Goal: Navigation & Orientation: Find specific page/section

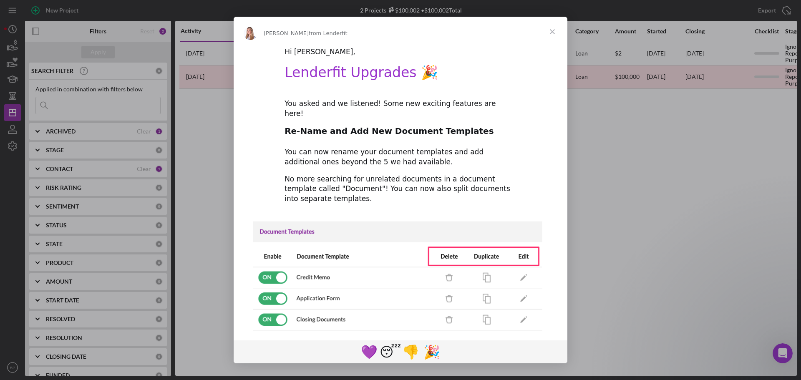
drag, startPoint x: 554, startPoint y: 32, endPoint x: 554, endPoint y: 38, distance: 6.3
click at [554, 38] on span "Close" at bounding box center [552, 32] width 30 height 30
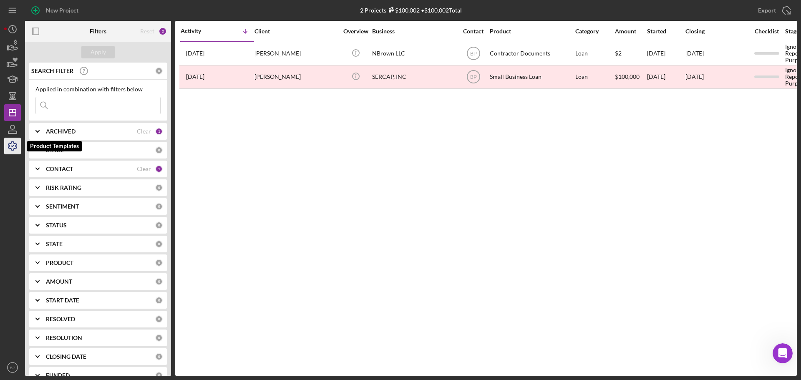
click at [10, 143] on icon "button" at bounding box center [12, 146] width 8 height 8
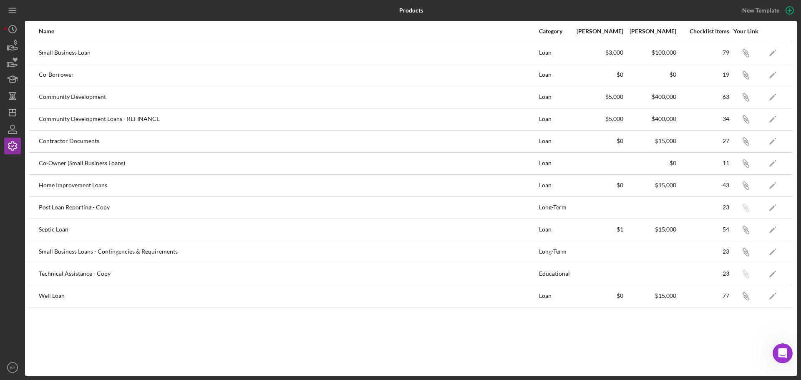
click at [353, 299] on div "Well Loan" at bounding box center [288, 296] width 499 height 21
click at [58, 297] on div "Well Loan" at bounding box center [288, 296] width 499 height 21
click at [543, 296] on div "Loan" at bounding box center [554, 296] width 31 height 21
click at [48, 292] on div "Well Loan" at bounding box center [288, 296] width 499 height 21
